Goal: Task Accomplishment & Management: Manage account settings

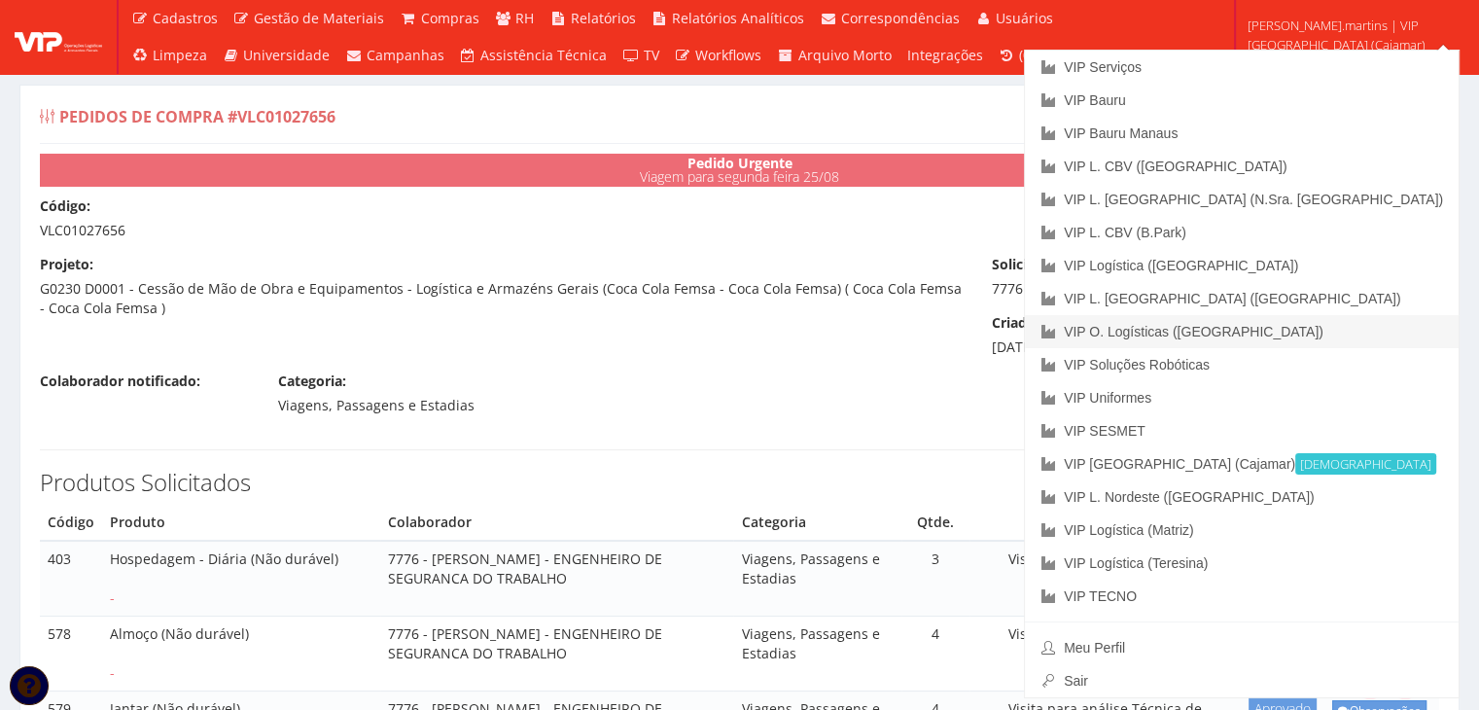
click at [1378, 335] on link "VIP O. Logísticas ([GEOGRAPHIC_DATA])" at bounding box center [1242, 331] width 434 height 33
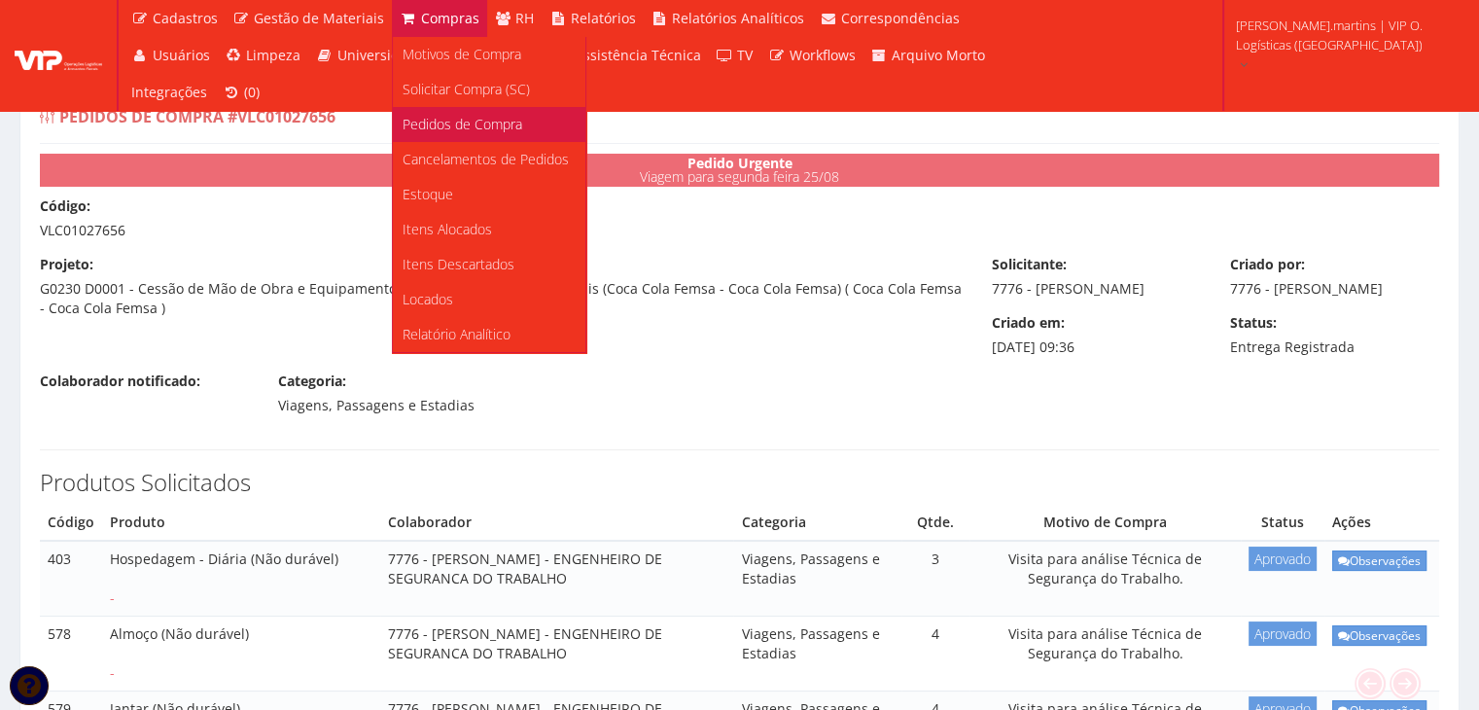
click at [440, 115] on span "Pedidos de Compra" at bounding box center [463, 124] width 120 height 18
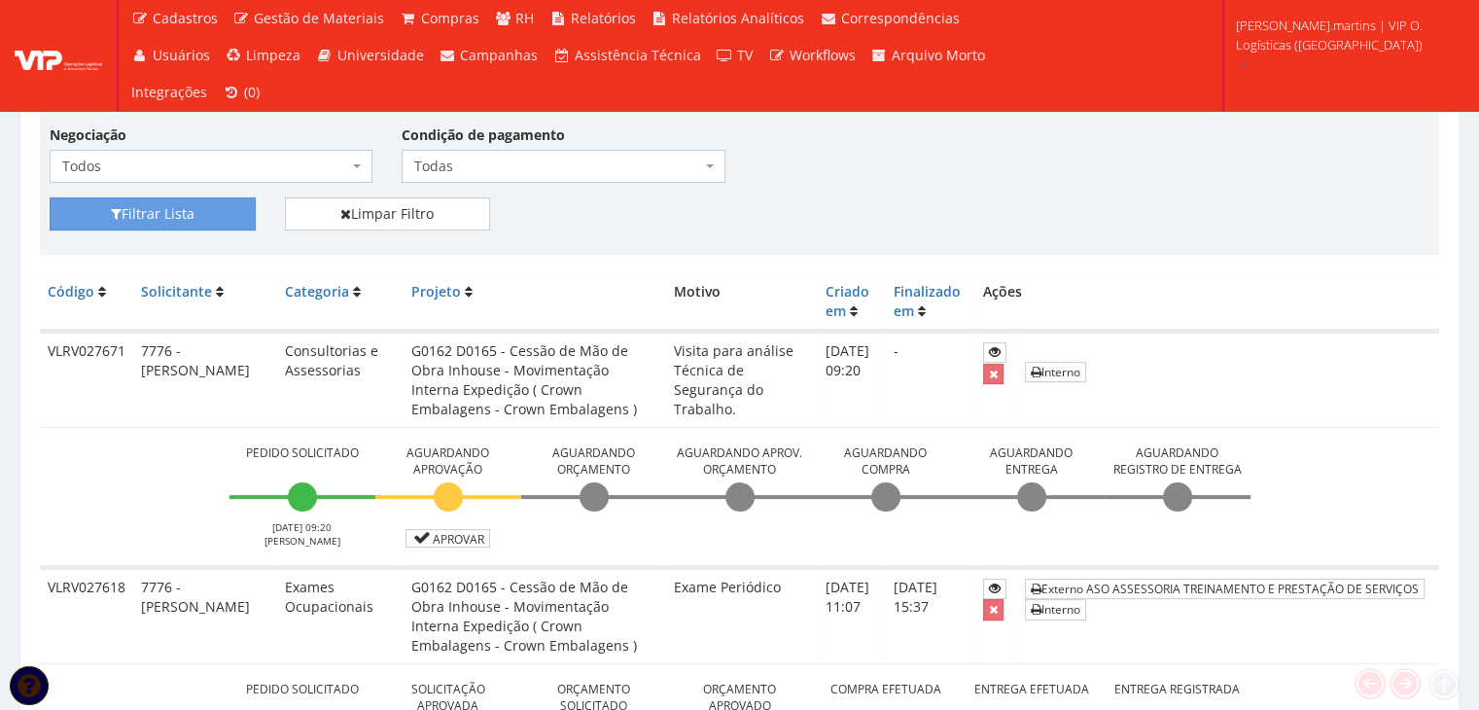
scroll to position [389, 0]
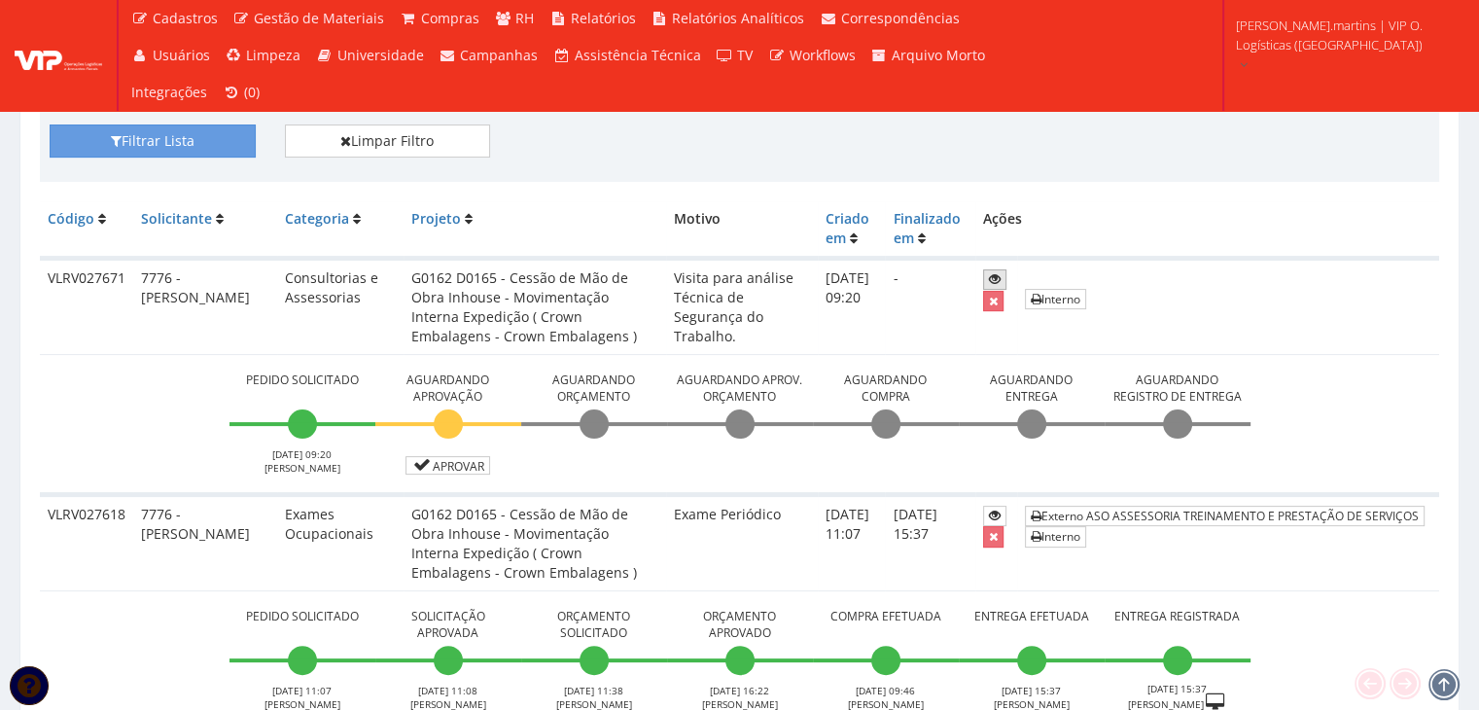
click at [995, 276] on icon at bounding box center [995, 279] width 12 height 14
click at [996, 276] on icon at bounding box center [995, 279] width 12 height 14
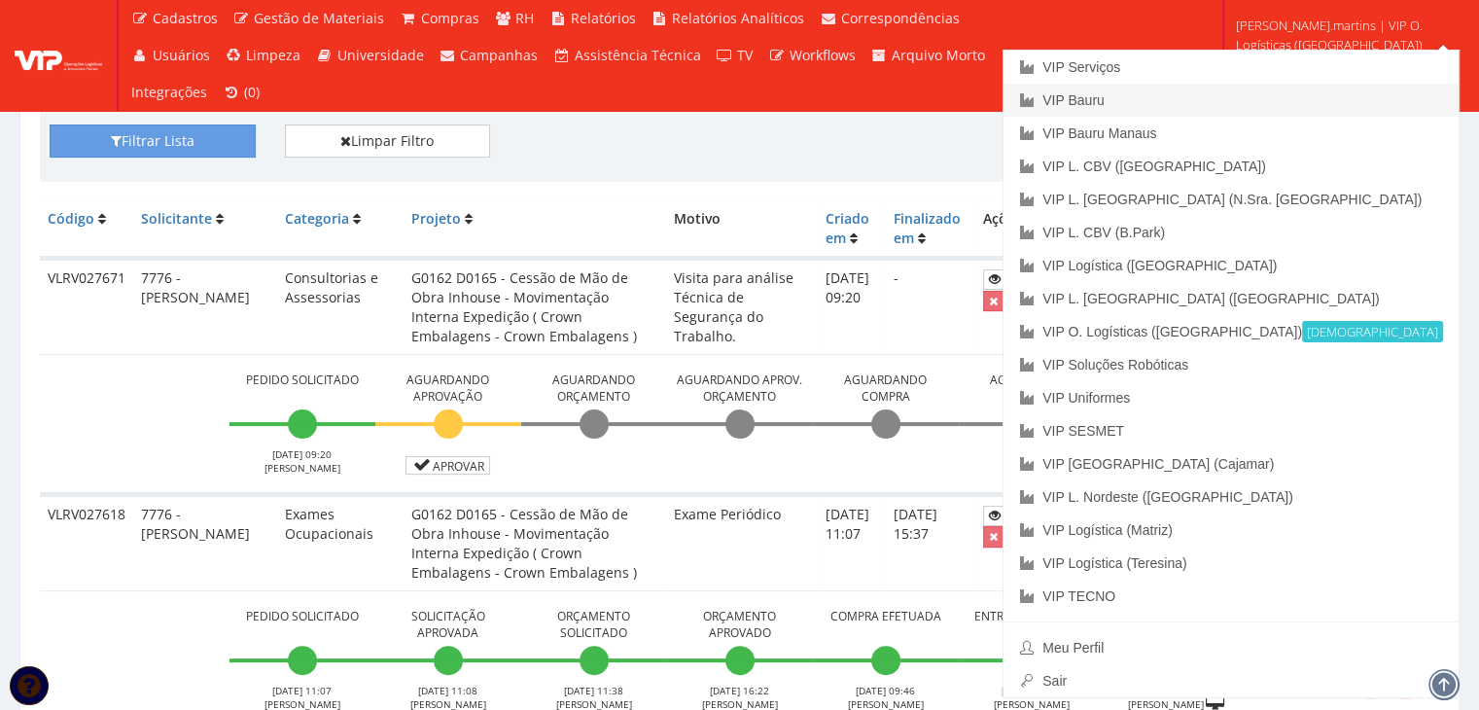
click at [1250, 91] on link "VIP Bauru" at bounding box center [1231, 100] width 455 height 33
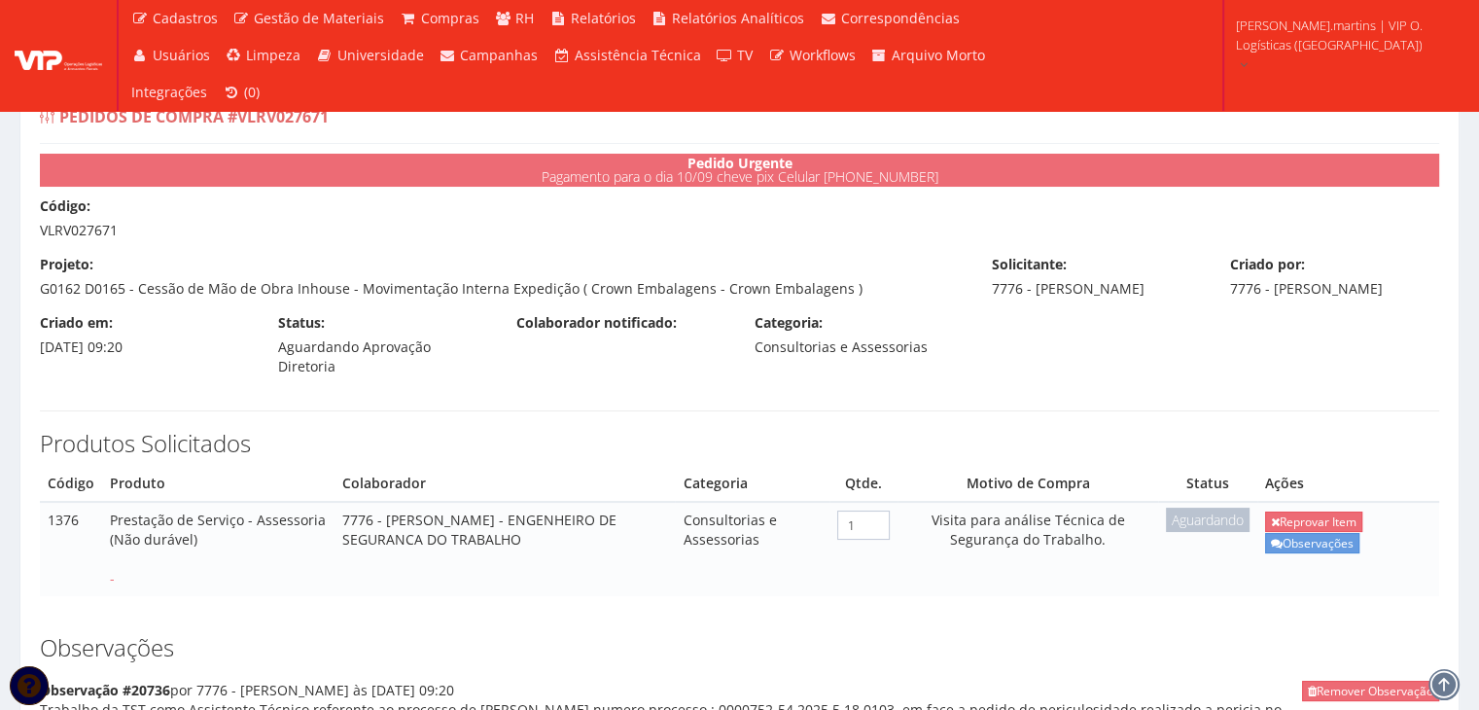
scroll to position [324, 0]
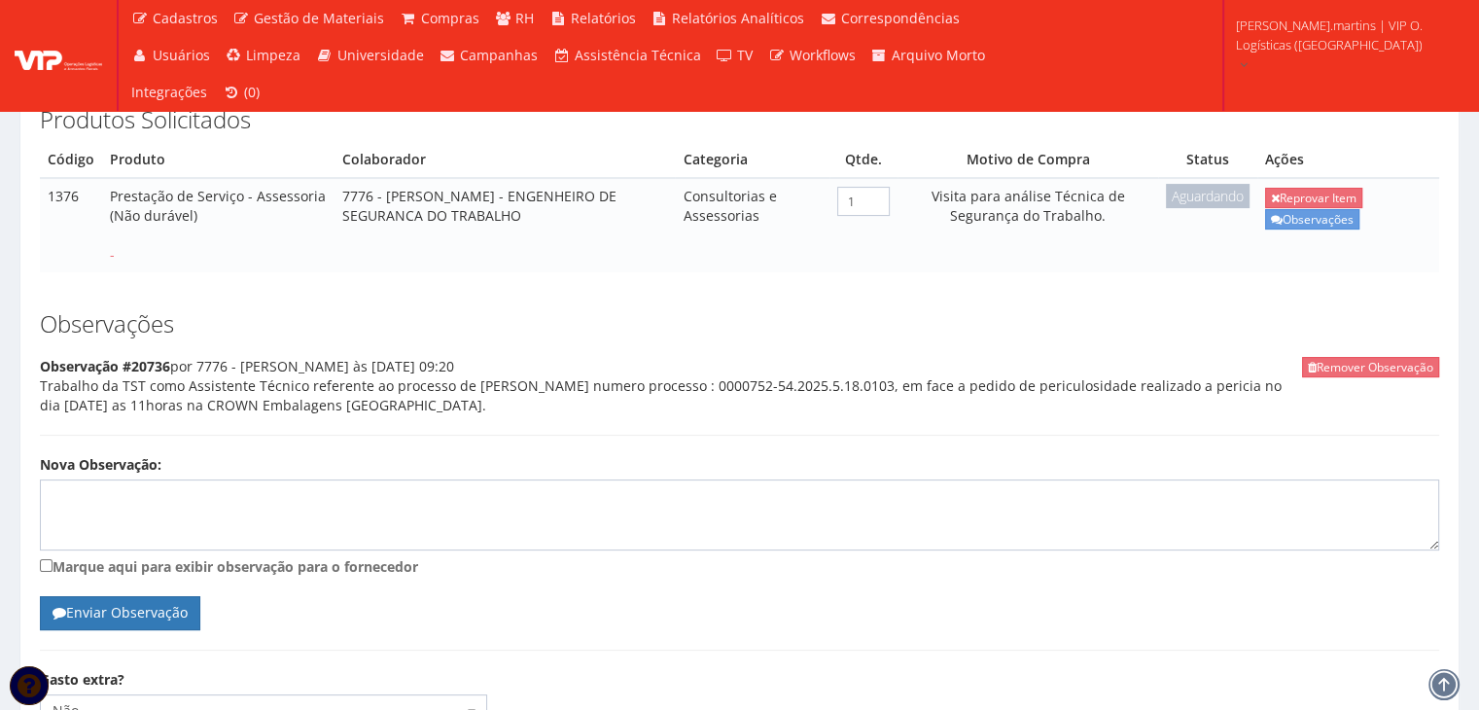
drag, startPoint x: 305, startPoint y: 385, endPoint x: 495, endPoint y: 407, distance: 190.9
click at [495, 407] on div "Remover Observação Observação #20736 por 7776 - RODRIGO MARTINS às 27/08/2025 0…" at bounding box center [739, 396] width 1399 height 79
copy div "referente ao processo de SERGIO JOSE VIEIRA FRANCO numero processo : 0000752-54…"
click at [694, 516] on textarea "Nova Observação:" at bounding box center [739, 515] width 1399 height 72
paste textarea "2028768"
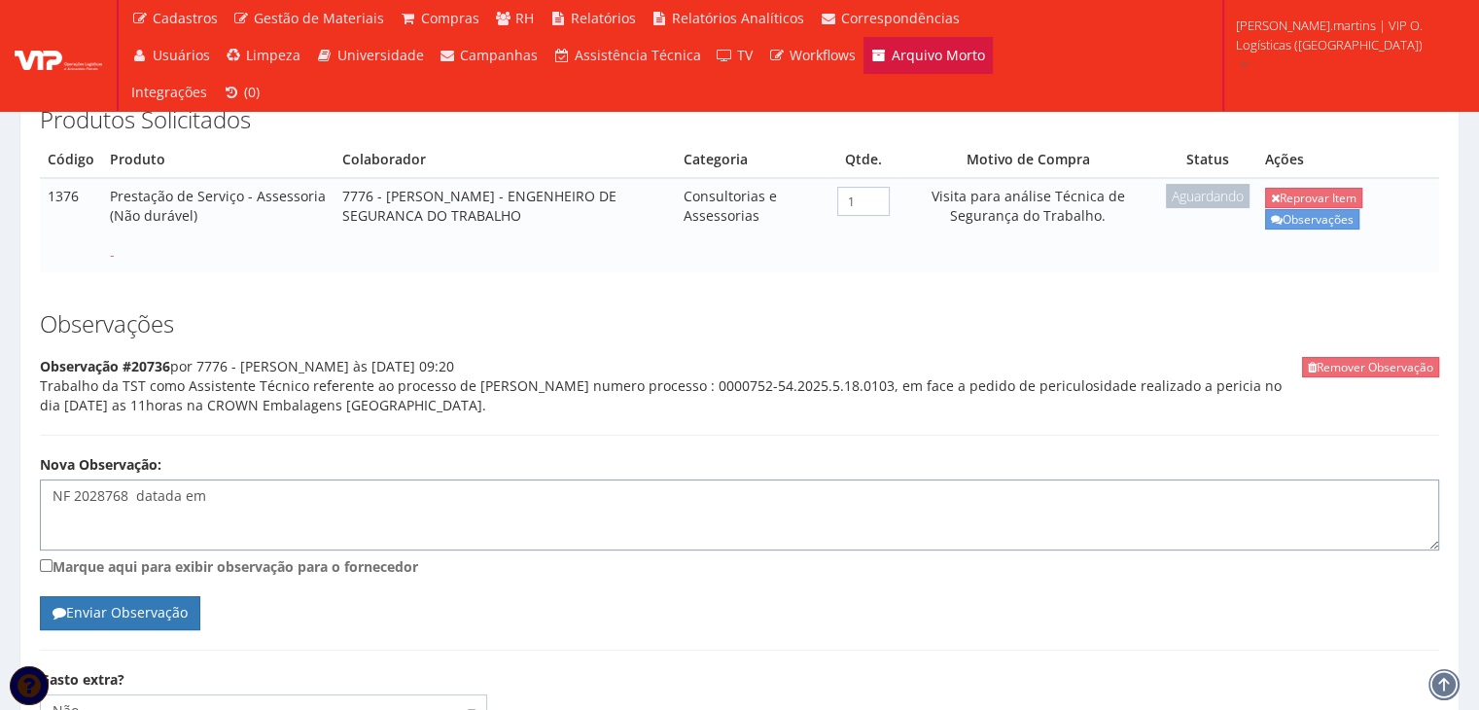
type textarea "NF 2028768 datada em"
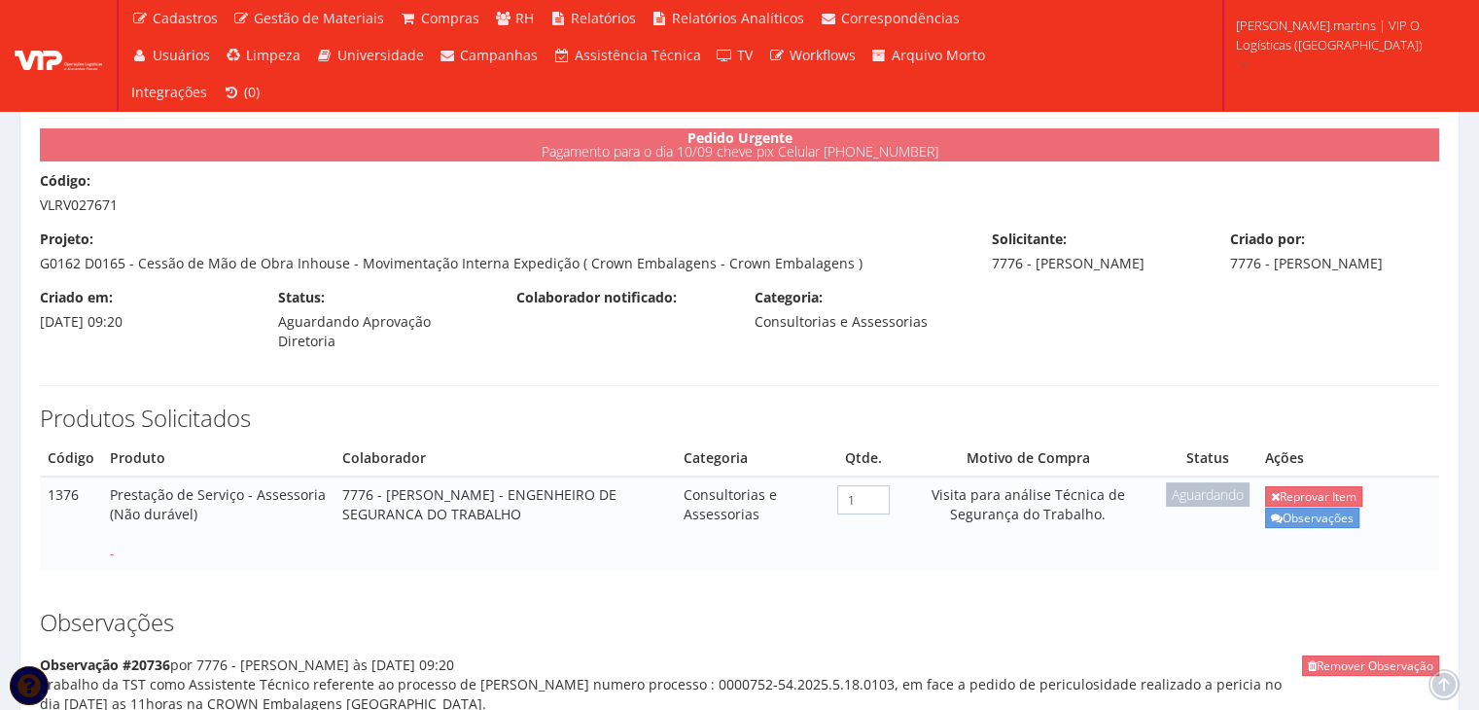
scroll to position [0, 0]
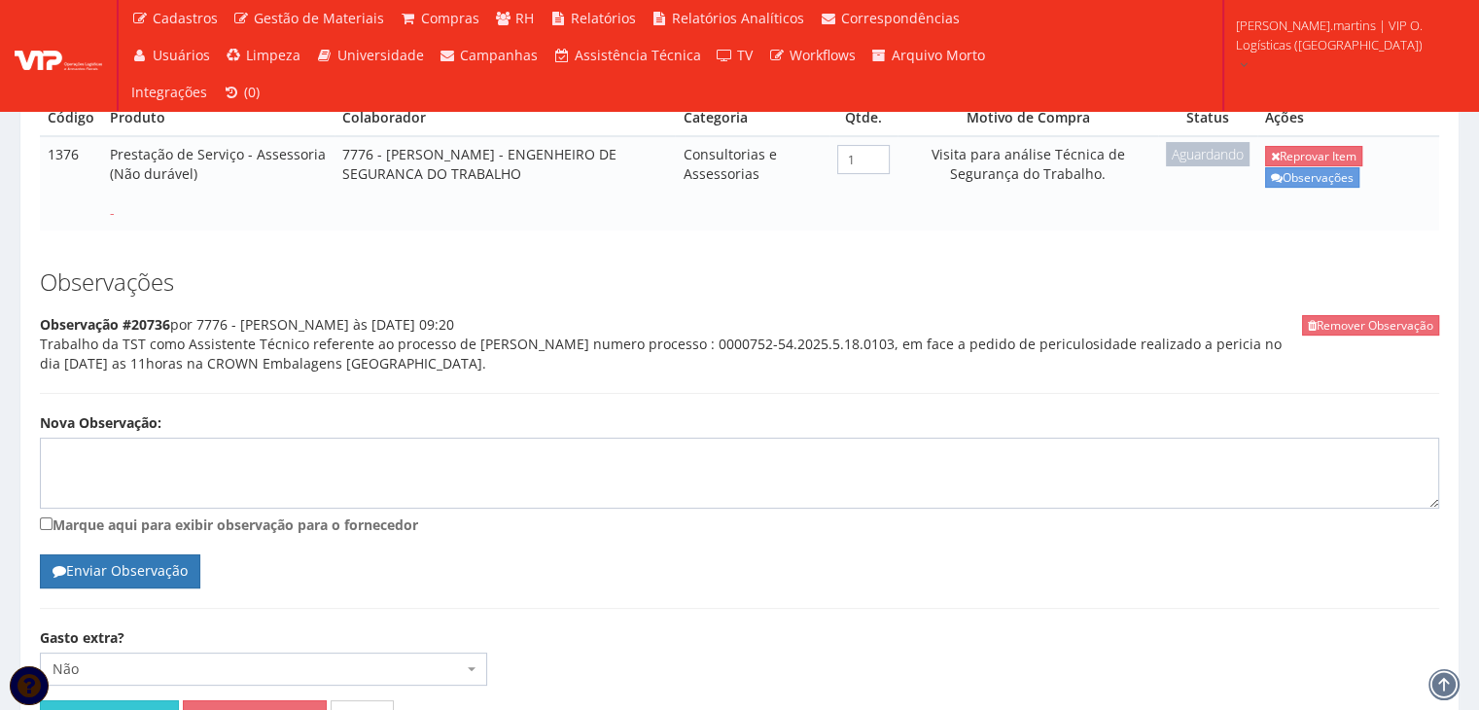
scroll to position [389, 0]
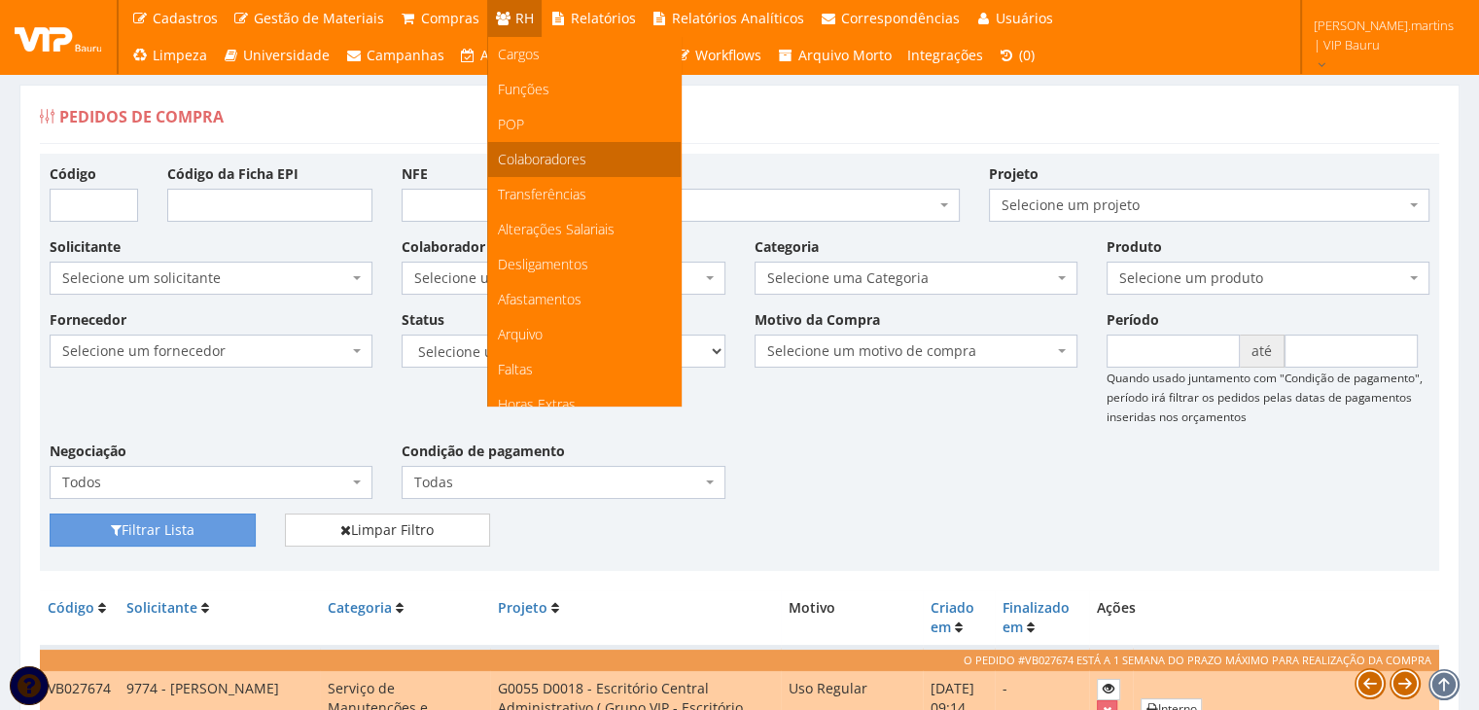
click at [537, 153] on span "Colaboradores" at bounding box center [542, 159] width 88 height 18
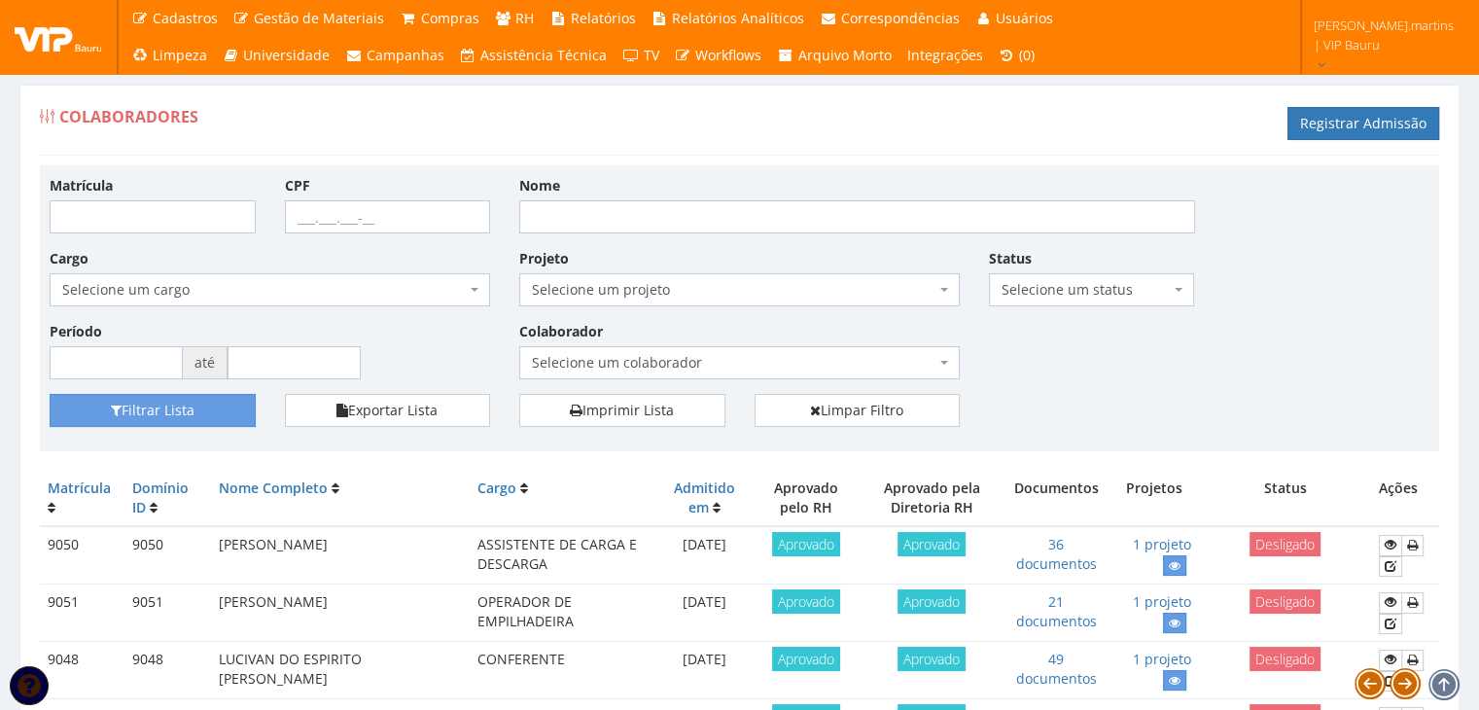
click at [656, 359] on span "Selecione um colaborador" at bounding box center [734, 362] width 404 height 19
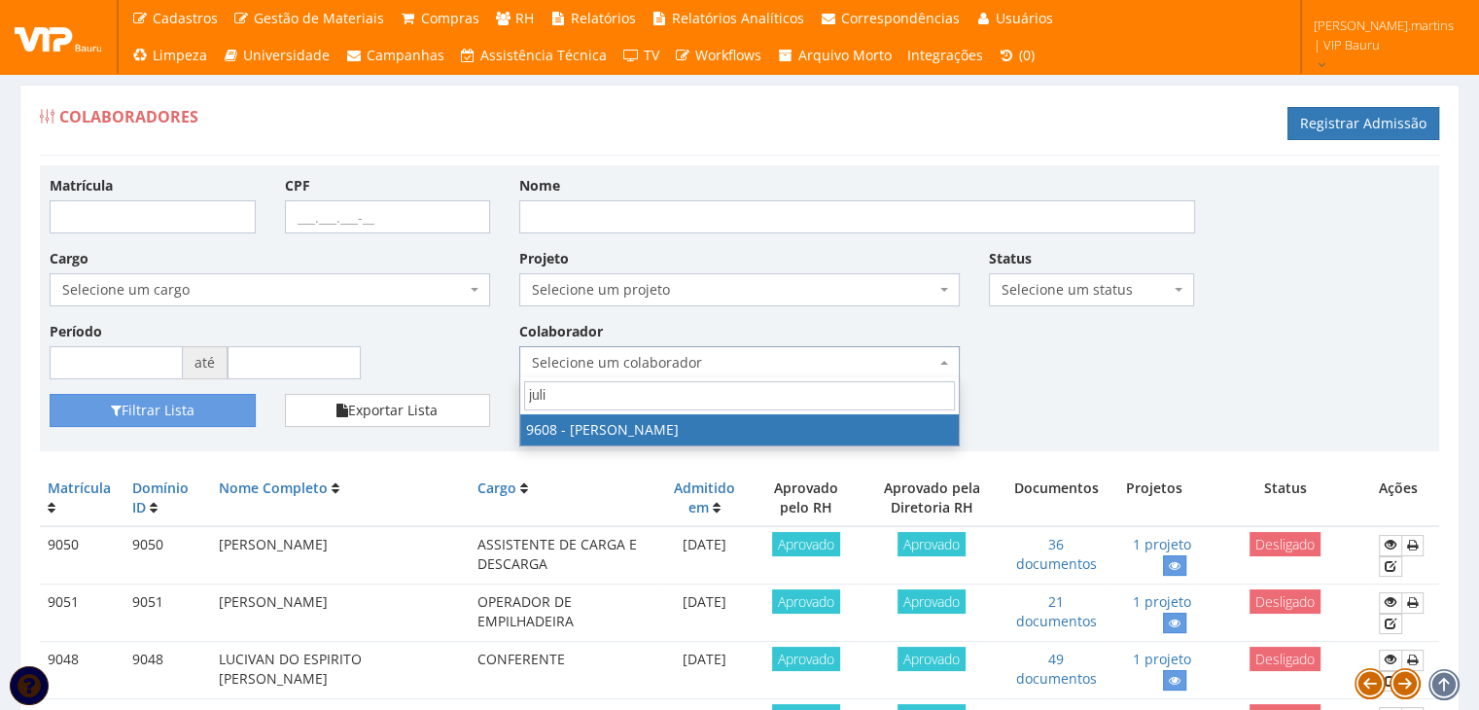
type input "julia"
select select "3775"
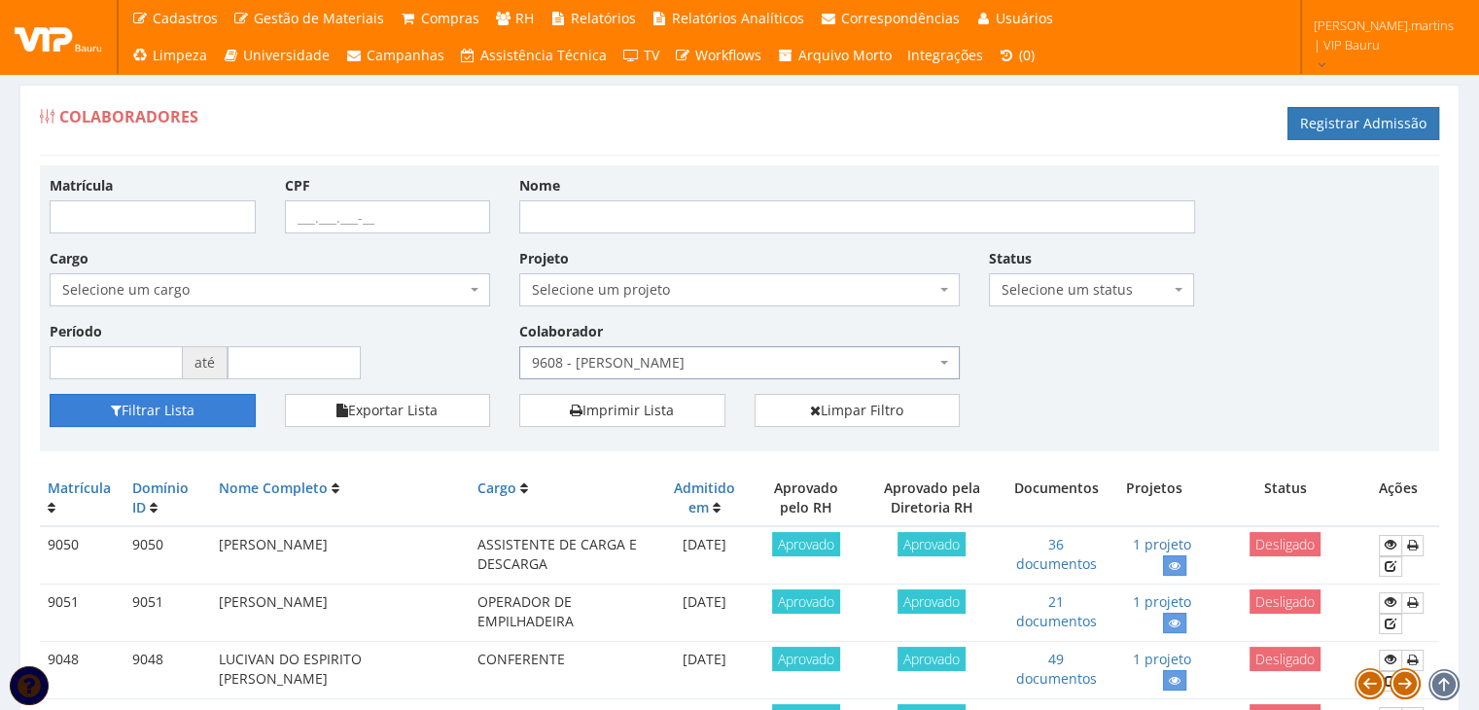
click at [132, 406] on button "Filtrar Lista" at bounding box center [153, 410] width 206 height 33
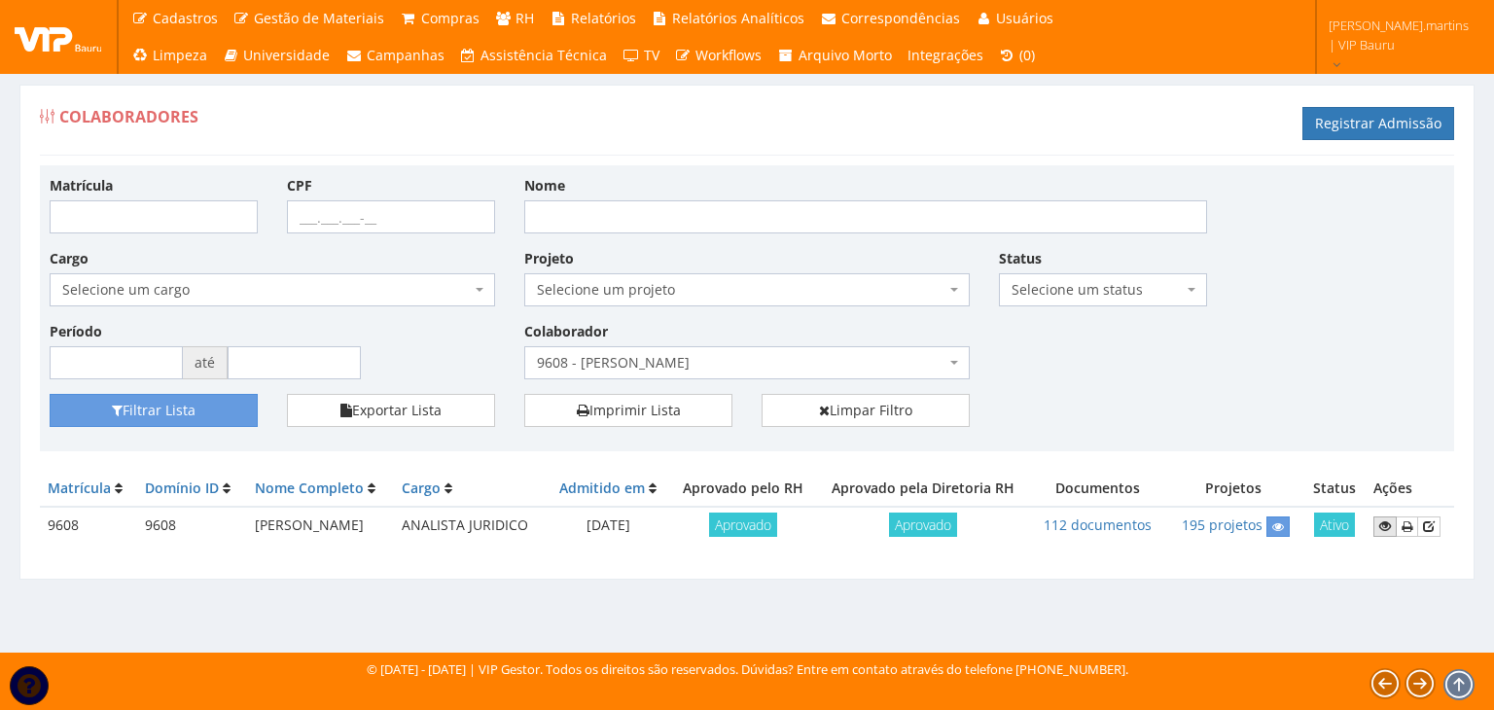
click at [1385, 521] on icon at bounding box center [1385, 526] width 12 height 14
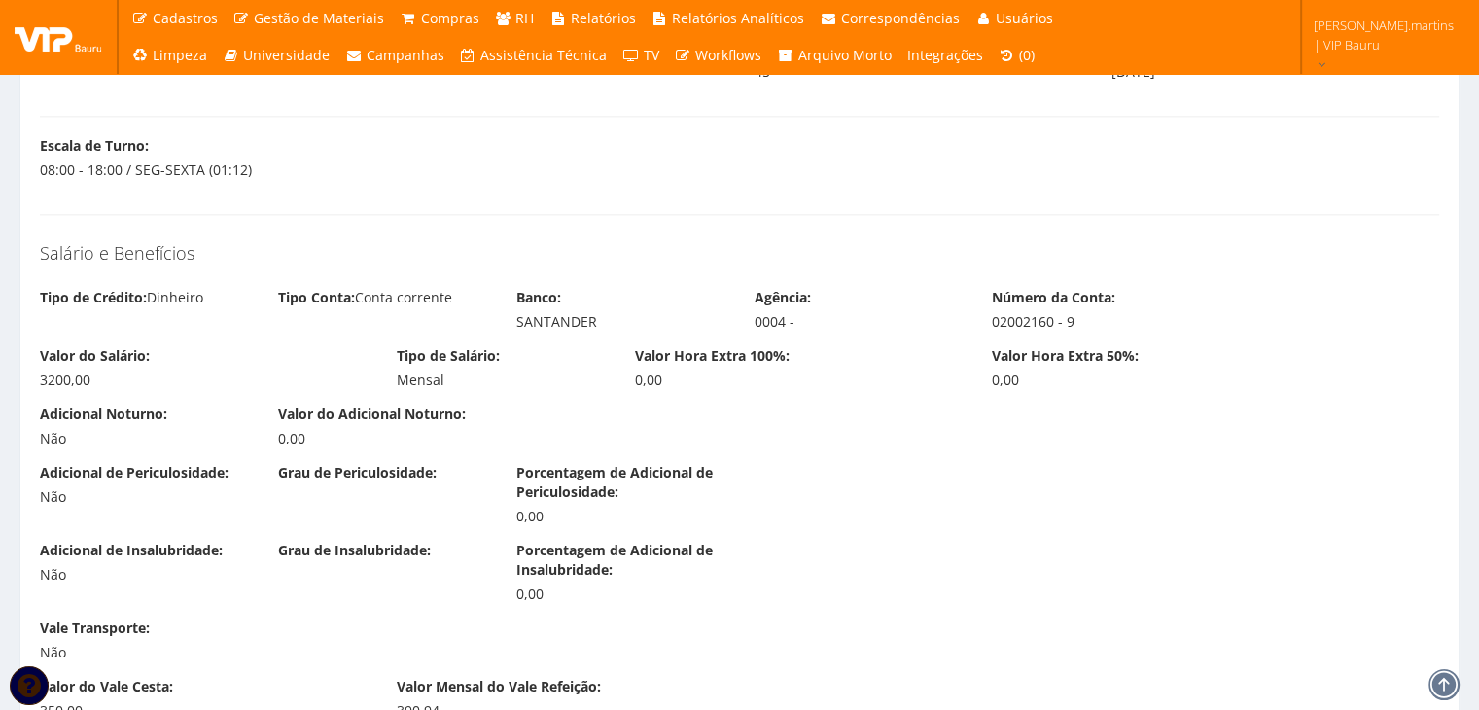
scroll to position [2528, 0]
